Goal: Navigation & Orientation: Find specific page/section

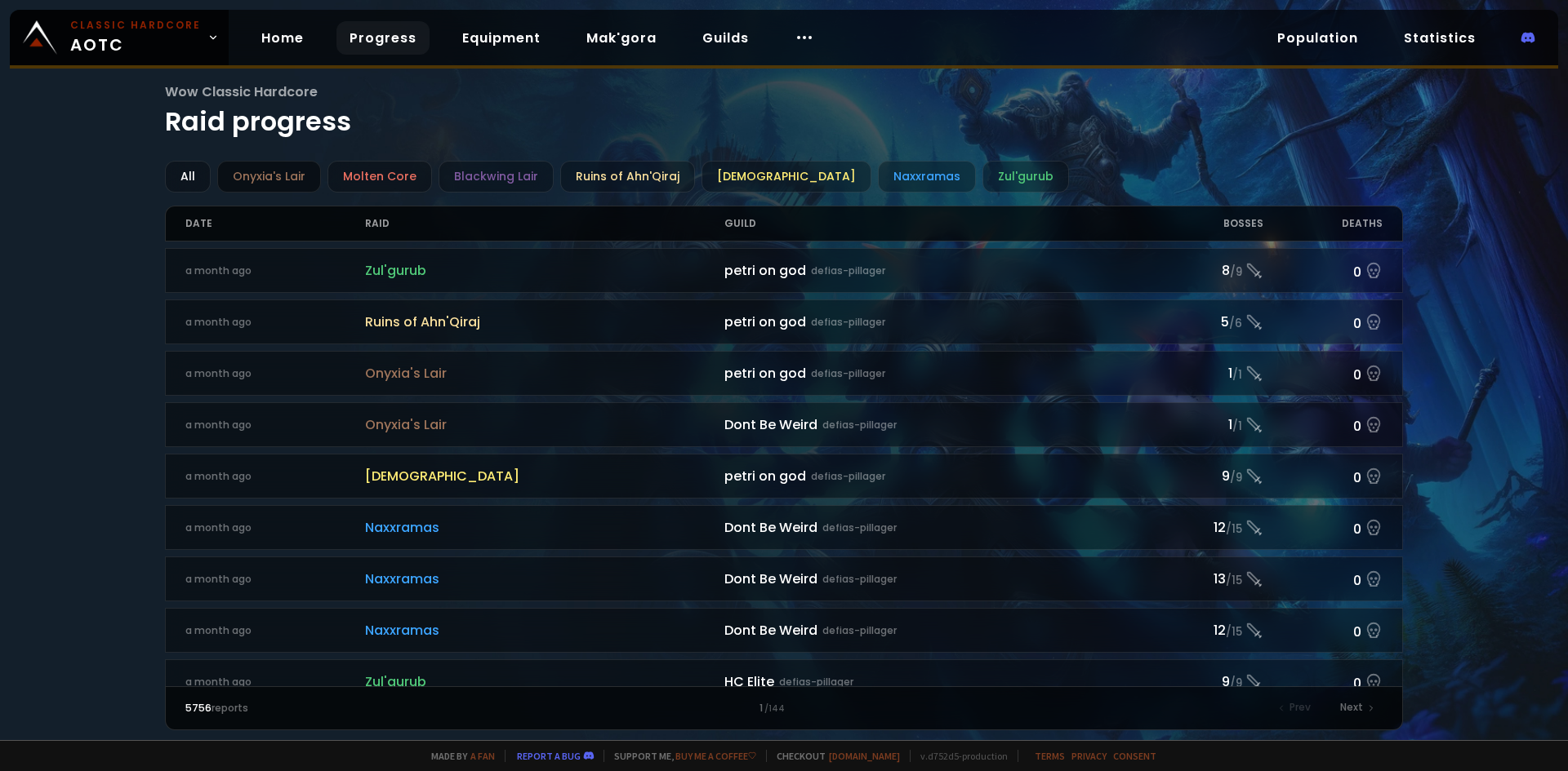
click at [288, 180] on div "Onyxia's Lair" at bounding box center [269, 176] width 104 height 32
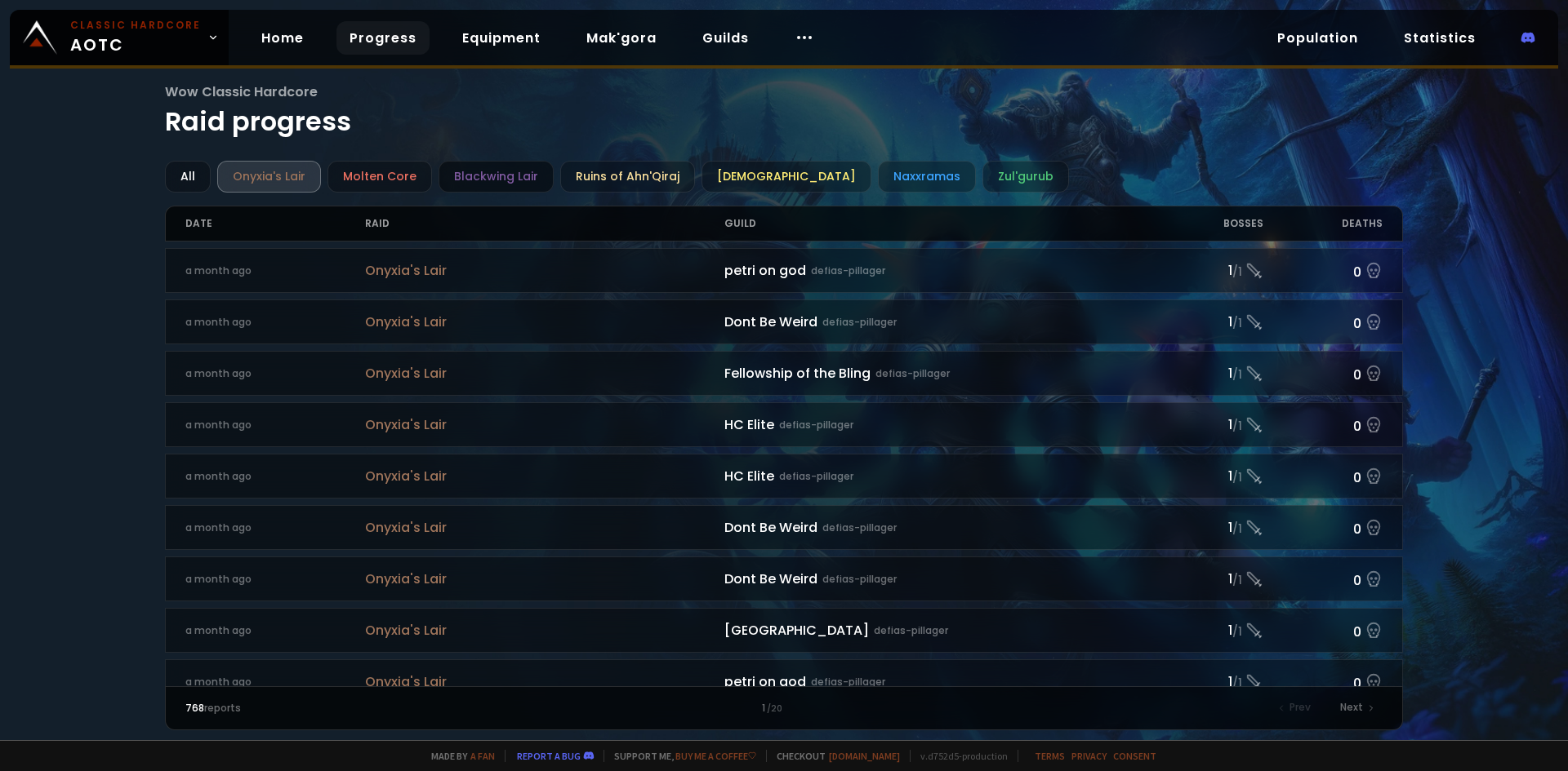
click at [515, 180] on div "Blackwing Lair" at bounding box center [495, 176] width 115 height 32
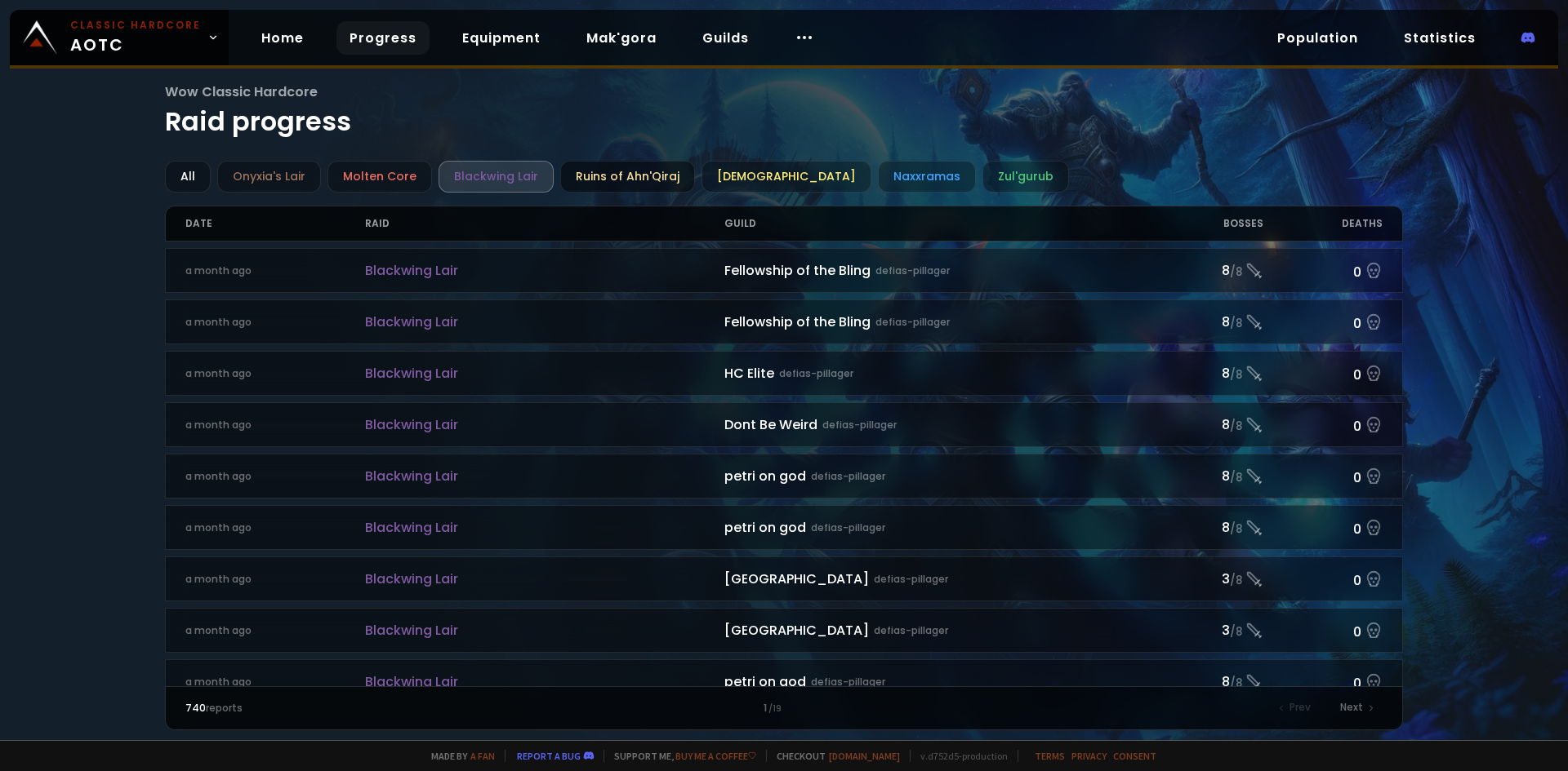
click at [610, 180] on div "Ruins of Ahn'Qiraj" at bounding box center [627, 176] width 134 height 32
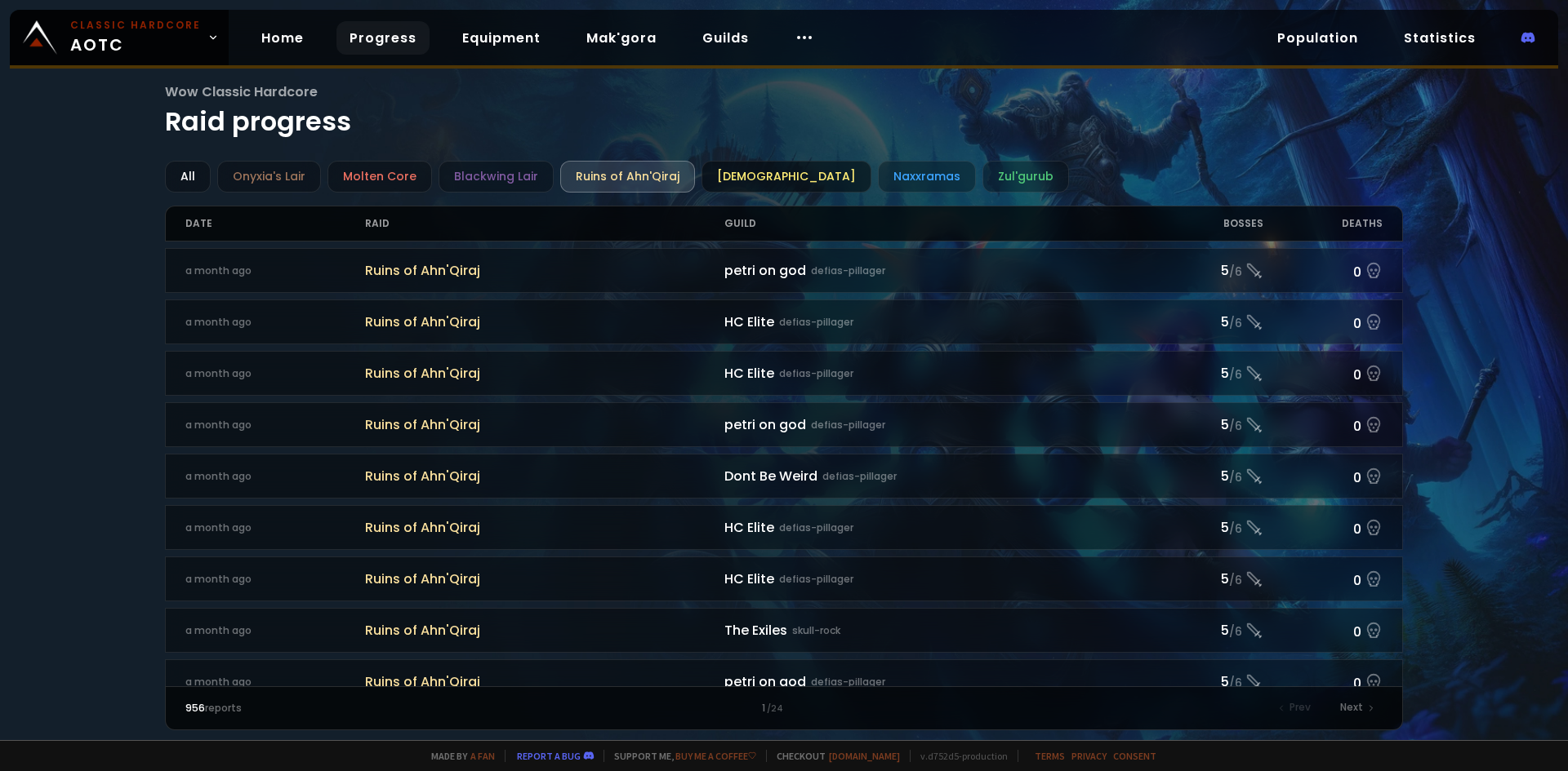
click at [770, 173] on div "[DEMOGRAPHIC_DATA]" at bounding box center [786, 176] width 170 height 32
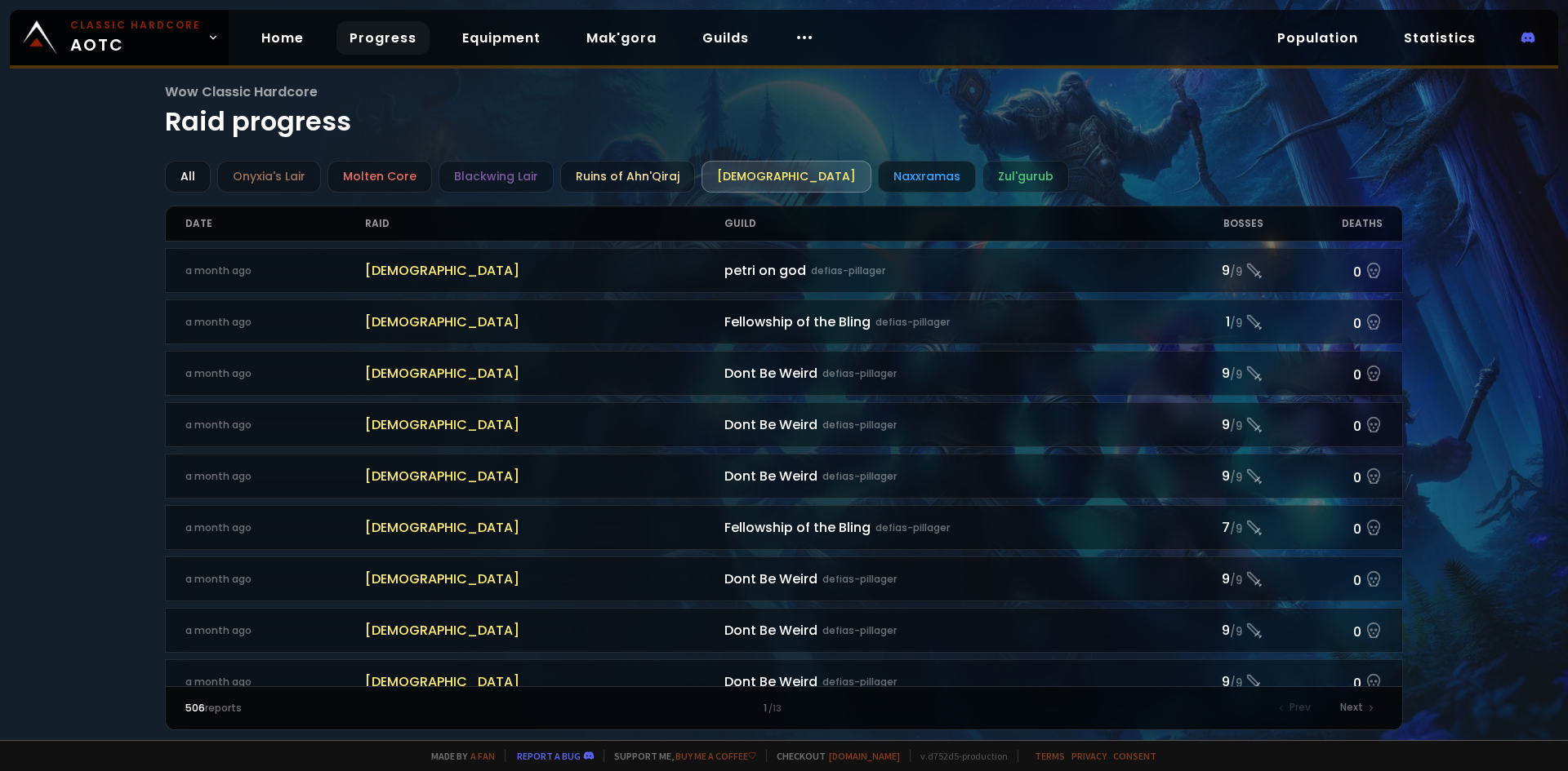
click at [886, 173] on div "Naxxramas" at bounding box center [927, 176] width 98 height 32
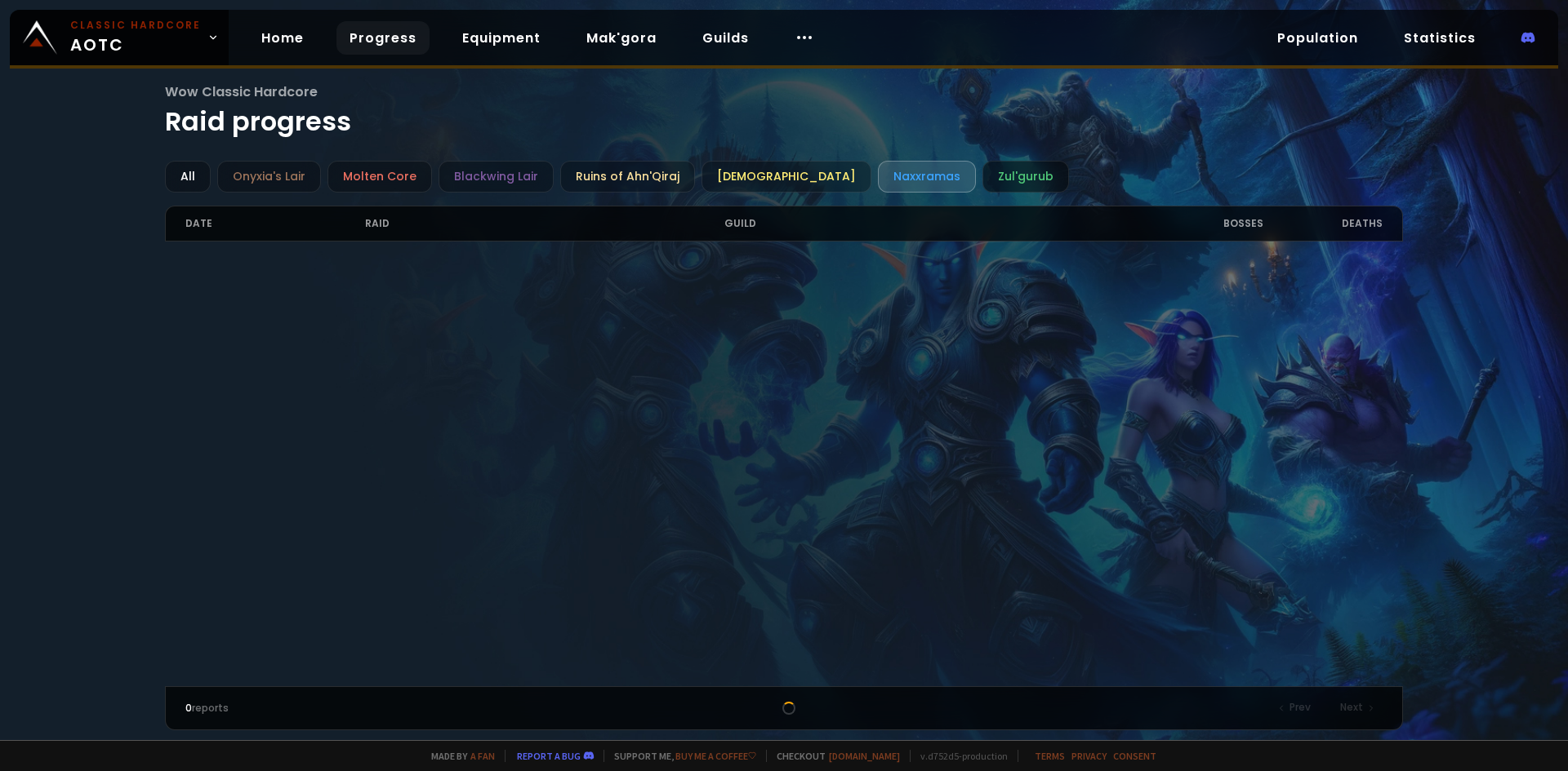
click at [982, 168] on div "Zul'gurub" at bounding box center [1026, 176] width 87 height 32
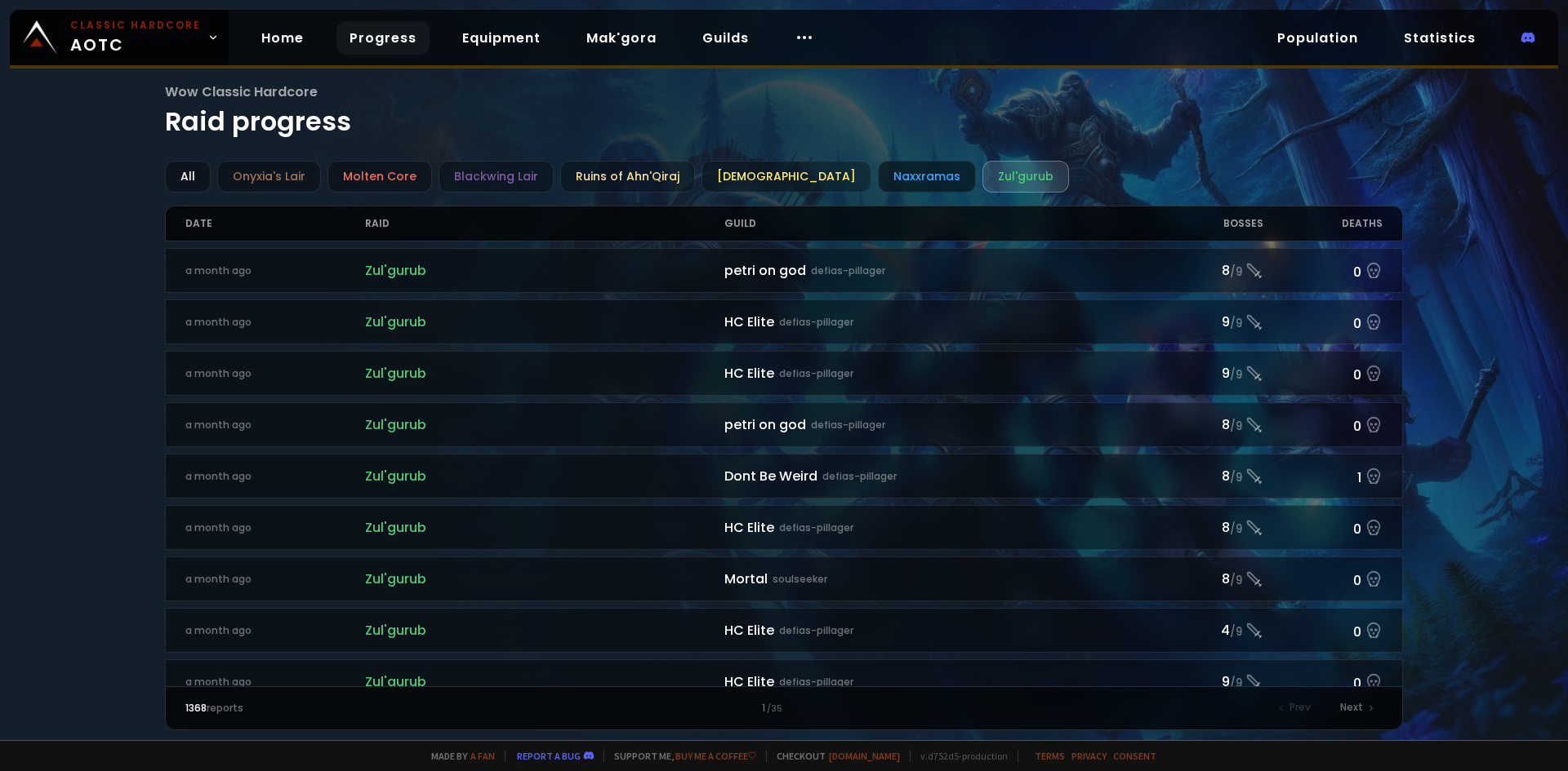
click at [889, 169] on div "Naxxramas" at bounding box center [927, 176] width 98 height 32
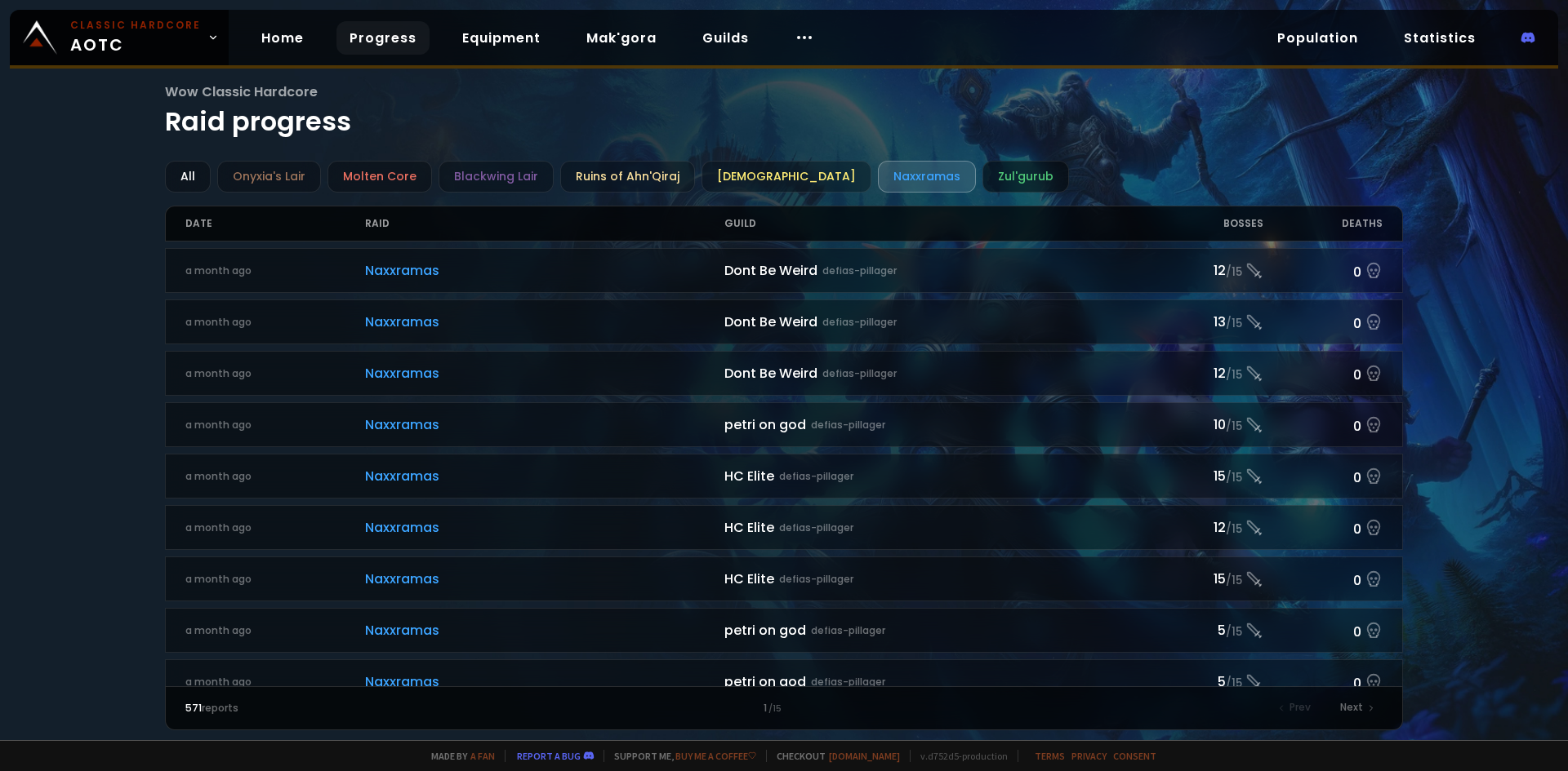
click at [982, 172] on div "Zul'gurub" at bounding box center [1026, 176] width 87 height 32
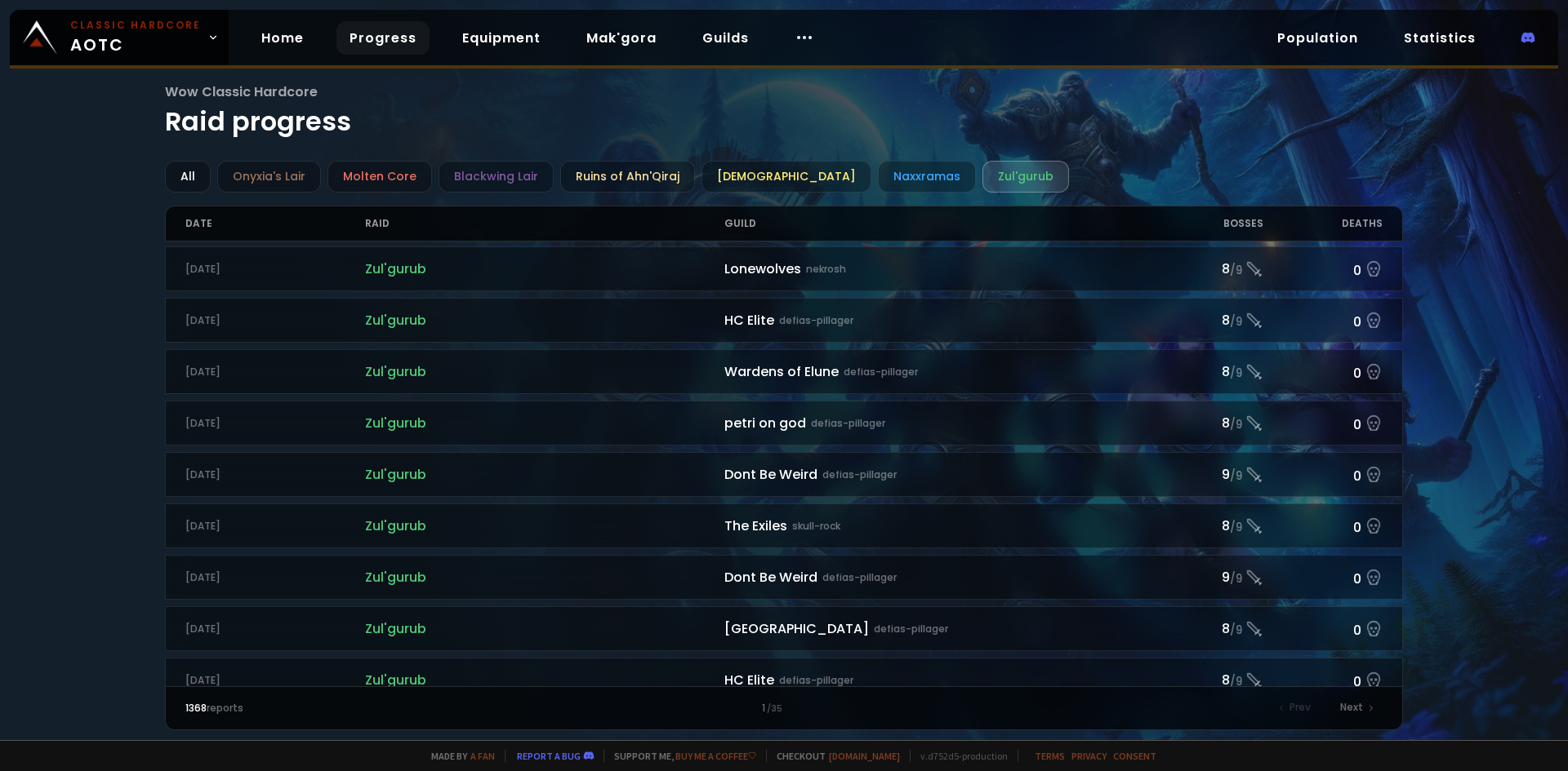
scroll to position [1618, 0]
